Goal: Use online tool/utility

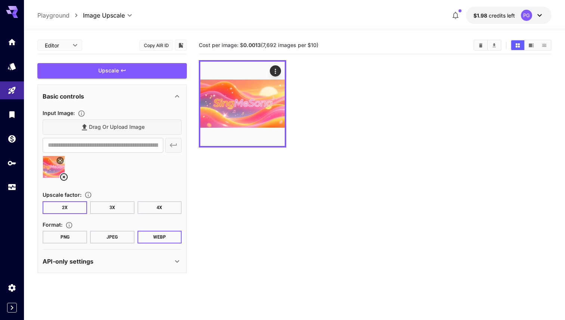
click at [108, 239] on button "JPEG" at bounding box center [112, 237] width 45 height 13
click at [74, 233] on button "PNG" at bounding box center [65, 237] width 45 height 13
click at [132, 69] on div "Upscale" at bounding box center [112, 70] width 150 height 15
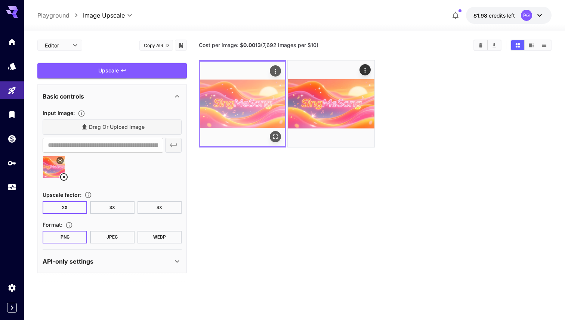
click at [277, 136] on icon "Open in fullscreen" at bounding box center [275, 136] width 7 height 7
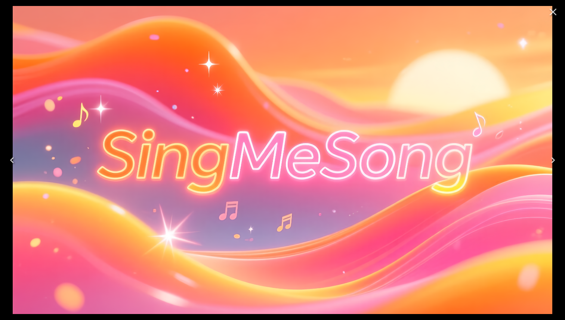
click at [553, 9] on icon "Close" at bounding box center [553, 12] width 12 height 12
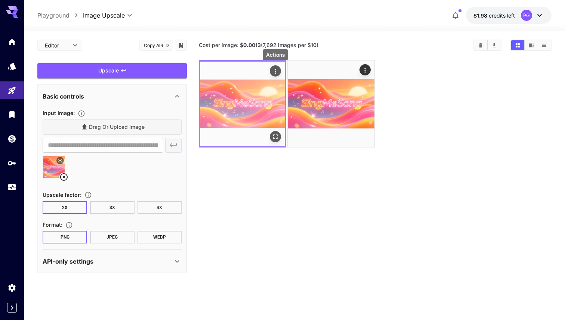
click at [278, 72] on icon "Actions" at bounding box center [275, 71] width 7 height 7
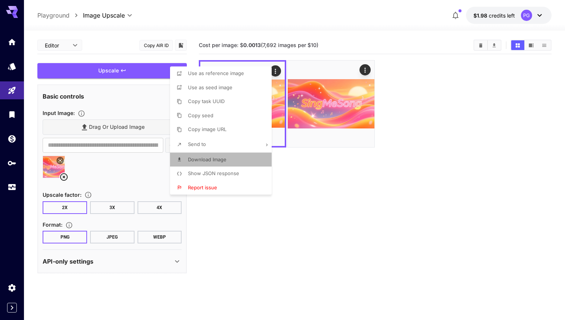
click at [214, 157] on span "Download Image" at bounding box center [207, 160] width 39 height 6
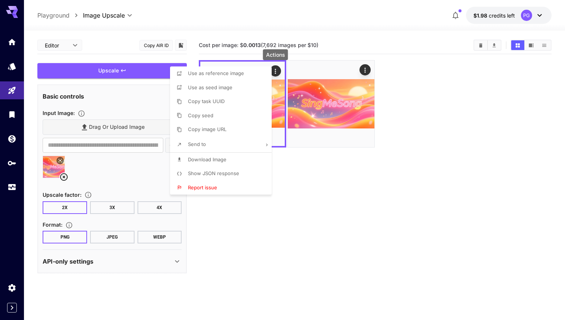
click at [414, 125] on div at bounding box center [282, 160] width 565 height 320
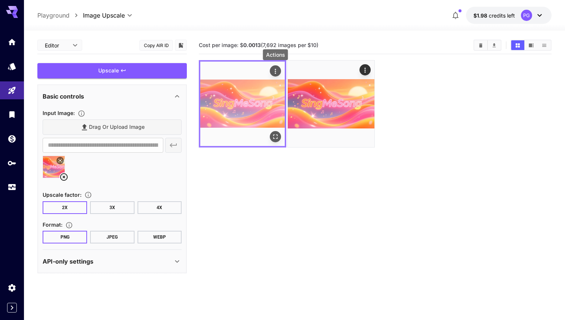
click at [276, 74] on icon "Actions" at bounding box center [275, 71] width 7 height 7
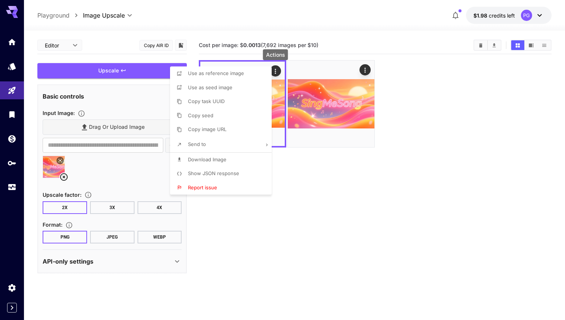
click at [247, 255] on div at bounding box center [282, 160] width 565 height 320
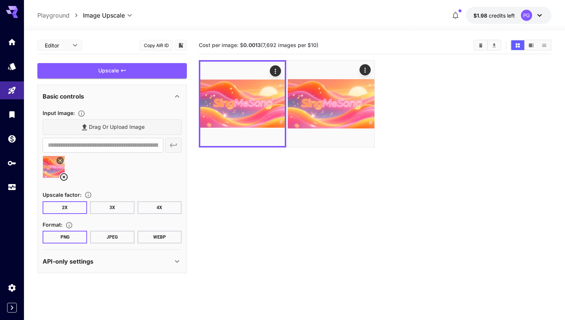
click at [138, 266] on div "API-only settings" at bounding box center [108, 261] width 130 height 9
click at [426, 122] on div at bounding box center [375, 104] width 353 height 88
click at [359, 153] on section "Cost per image: $ 0.0013 (7,692 images per $10)" at bounding box center [375, 197] width 353 height 320
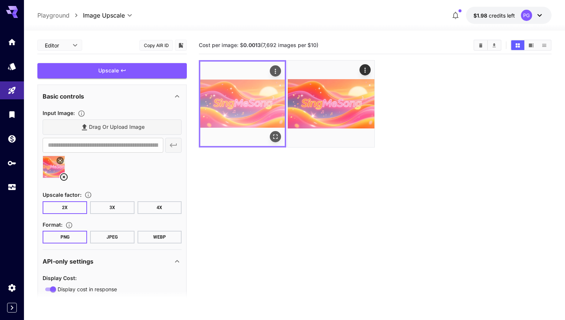
click at [260, 116] on img at bounding box center [242, 104] width 85 height 85
click at [278, 136] on icon "Open in fullscreen" at bounding box center [275, 136] width 7 height 7
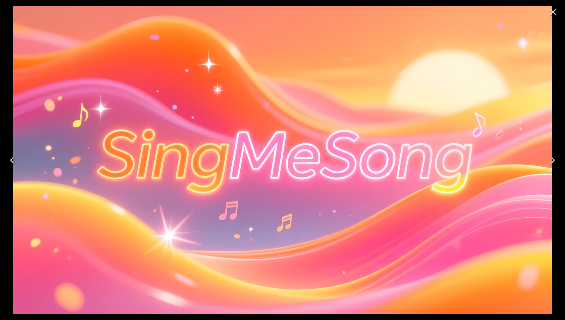
click at [554, 11] on icon "Close" at bounding box center [553, 12] width 7 height 7
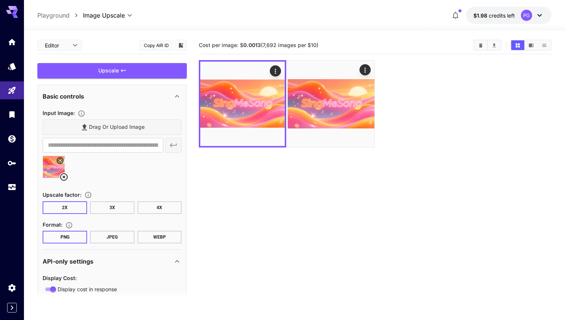
click at [554, 11] on div "**********" at bounding box center [294, 15] width 541 height 31
